Goal: Use online tool/utility: Utilize a website feature to perform a specific function

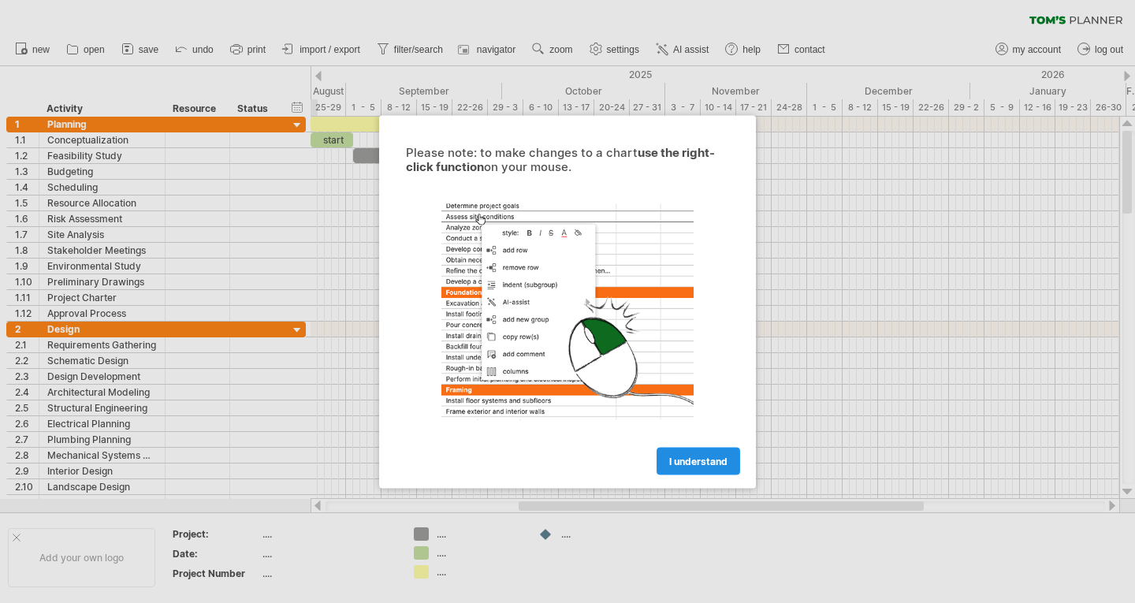
click at [716, 460] on span "I understand" at bounding box center [698, 461] width 58 height 12
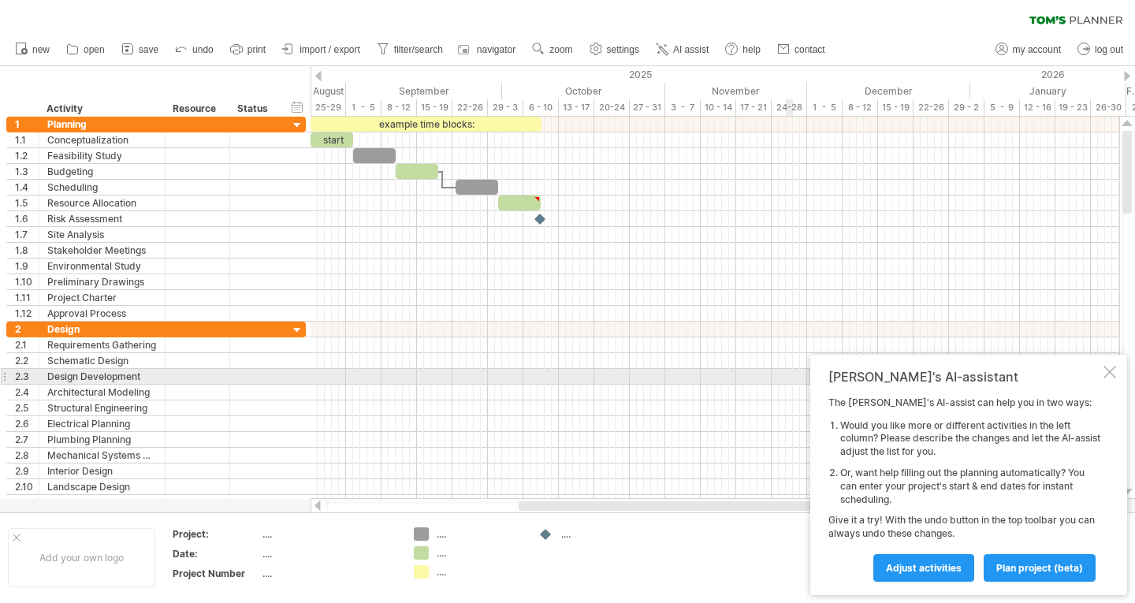
click at [1108, 371] on div at bounding box center [1109, 372] width 13 height 13
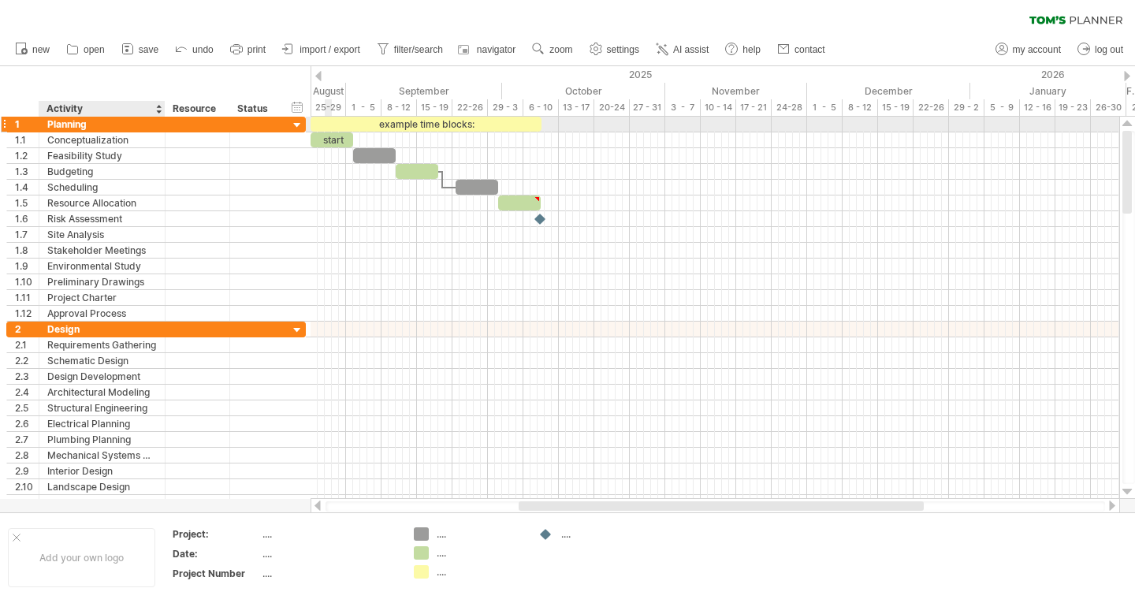
click at [90, 122] on div "Planning" at bounding box center [102, 124] width 110 height 15
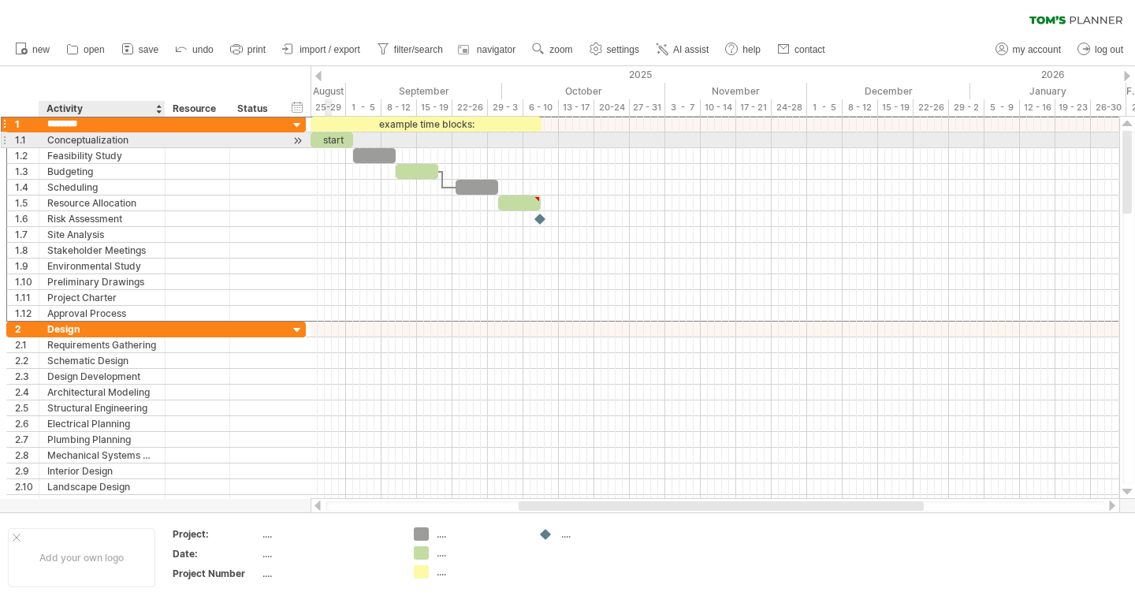
click at [87, 137] on div "Conceptualization" at bounding box center [102, 139] width 110 height 15
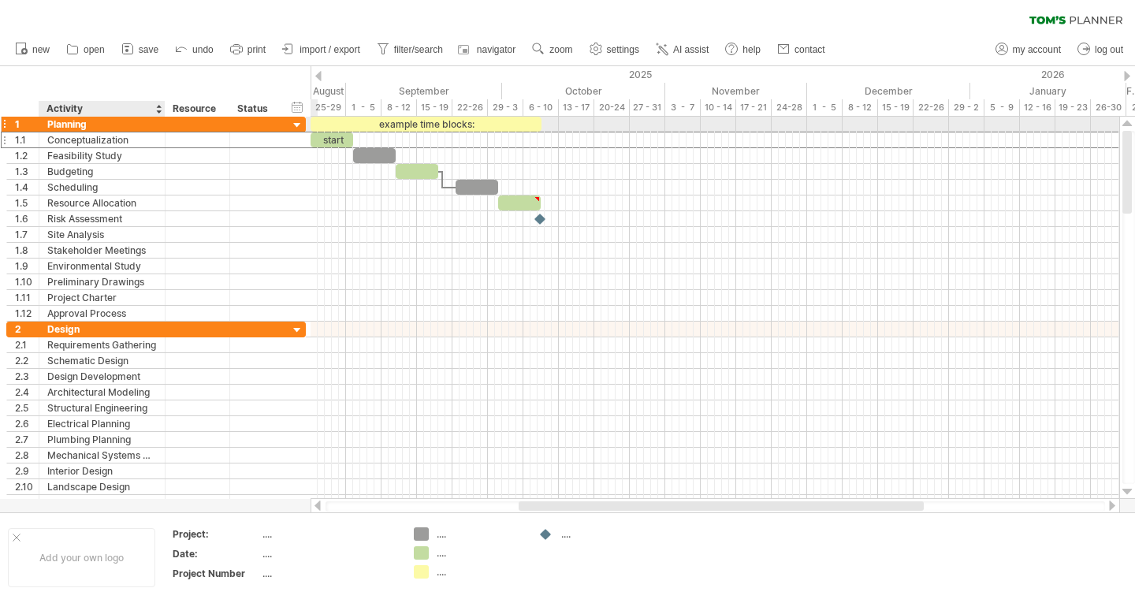
click at [84, 127] on div "Planning" at bounding box center [102, 124] width 110 height 15
click at [91, 126] on input "********" at bounding box center [102, 124] width 110 height 15
click at [299, 126] on div at bounding box center [297, 125] width 15 height 15
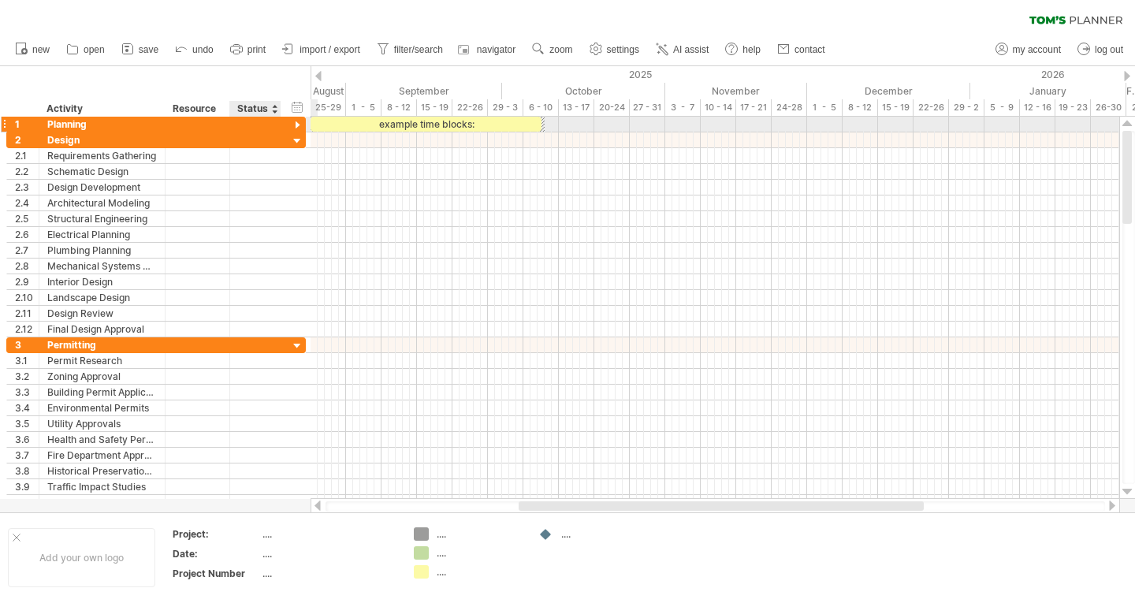
click at [299, 126] on div at bounding box center [297, 125] width 15 height 15
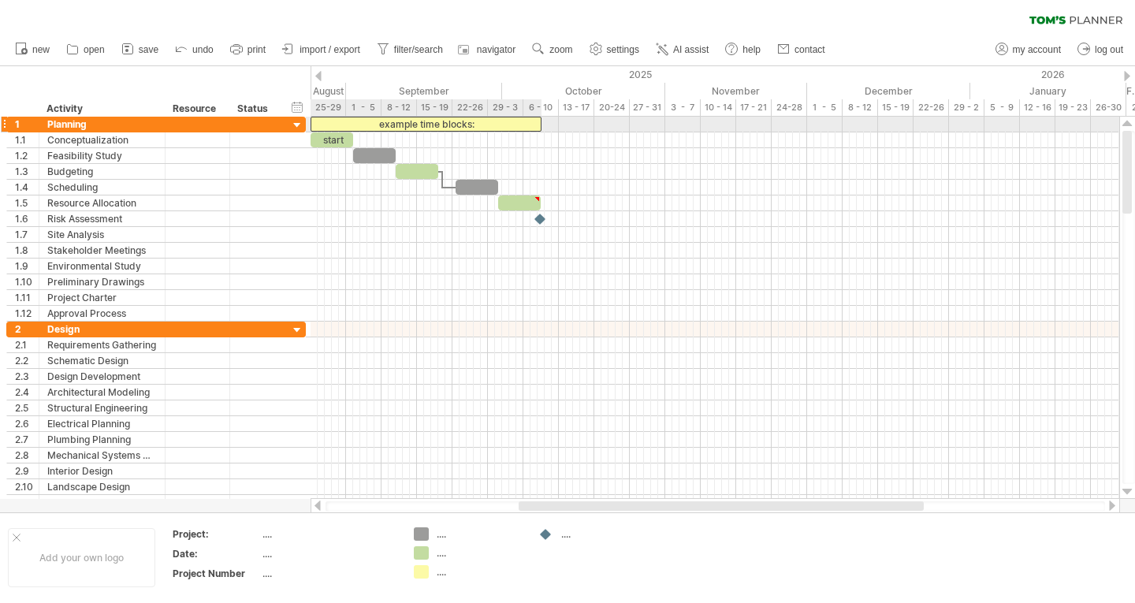
click at [433, 124] on div "example time blocks:" at bounding box center [426, 124] width 231 height 15
click at [462, 123] on div "**********" at bounding box center [426, 124] width 231 height 15
click at [474, 122] on div "**********" at bounding box center [426, 124] width 231 height 15
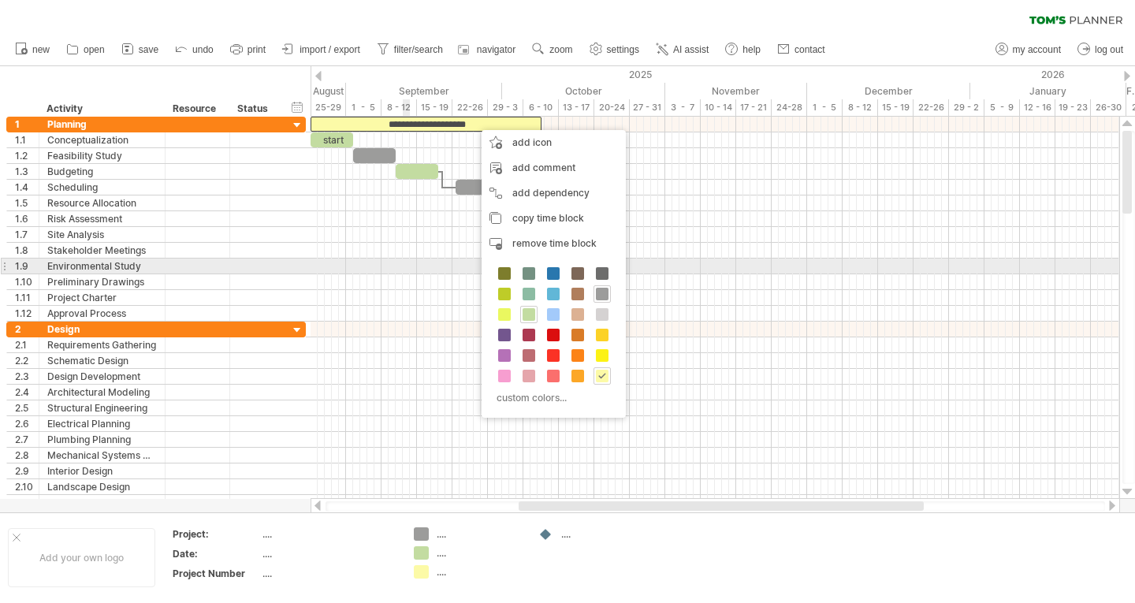
click at [409, 267] on div at bounding box center [715, 267] width 809 height 16
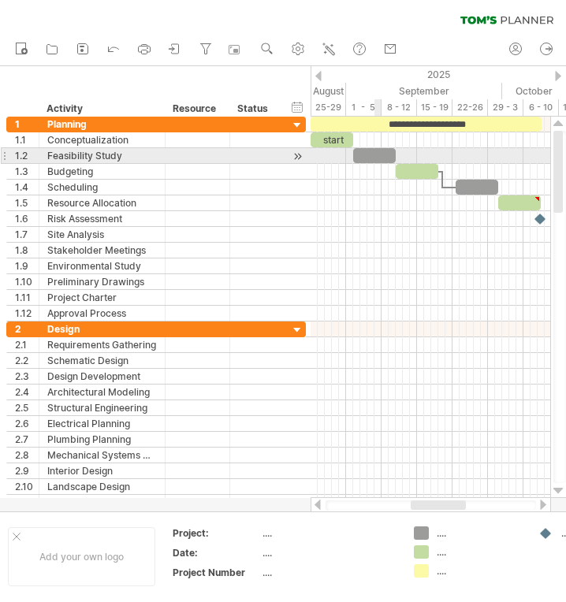
click at [376, 148] on div at bounding box center [374, 155] width 43 height 15
click at [389, 154] on div at bounding box center [374, 155] width 43 height 15
click at [355, 153] on span at bounding box center [353, 155] width 6 height 15
click at [361, 153] on div at bounding box center [374, 155] width 43 height 15
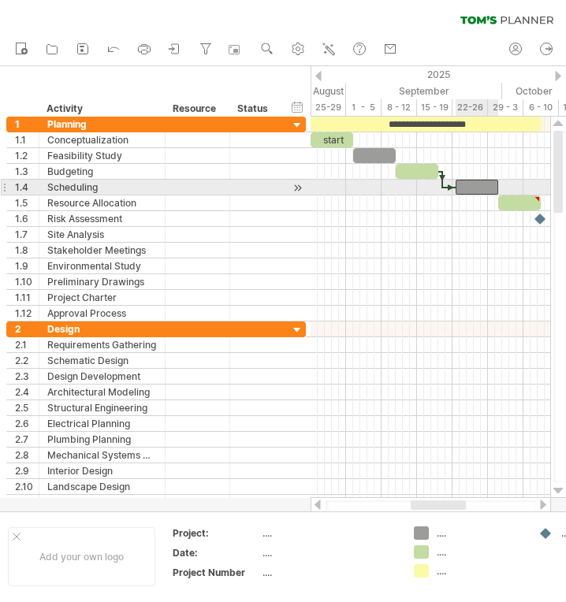
click at [483, 190] on div at bounding box center [477, 187] width 43 height 15
click at [463, 187] on div at bounding box center [477, 187] width 43 height 15
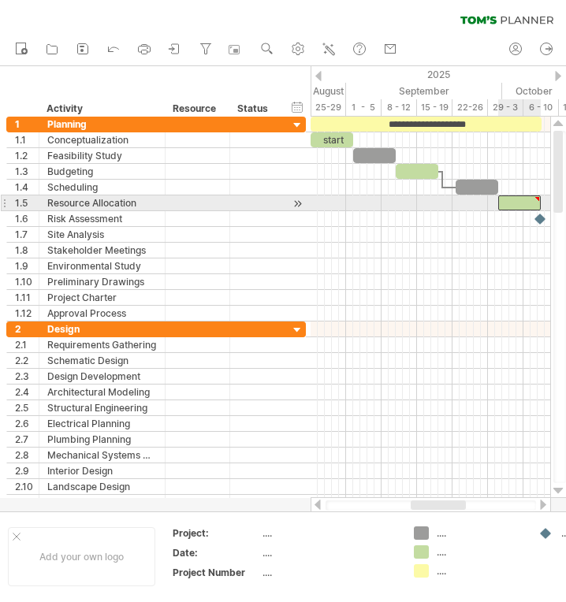
click at [532, 200] on div at bounding box center [519, 202] width 43 height 15
